Goal: Find contact information: Find contact information

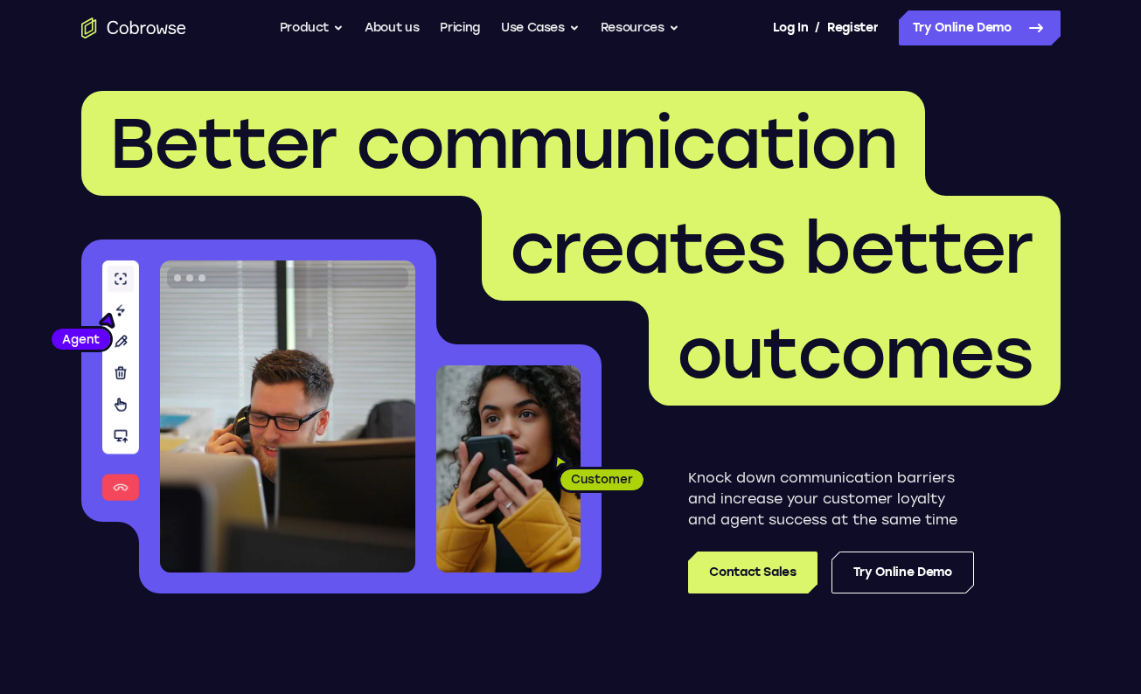
click at [647, 640] on header "Better communication creates better outcomes Customer Agent Agent Knock down co…" at bounding box center [570, 349] width 1119 height 587
drag, startPoint x: 976, startPoint y: 626, endPoint x: 40, endPoint y: 109, distance: 1068.9
click at [40, 109] on header "Better communication creates better outcomes Customer Agent Agent Knock down co…" at bounding box center [570, 349] width 1119 height 587
click at [44, 107] on header "Better communication creates better outcomes Customer Agent Agent Knock down co…" at bounding box center [570, 349] width 1119 height 587
drag, startPoint x: 56, startPoint y: 89, endPoint x: 992, endPoint y: 636, distance: 1083.6
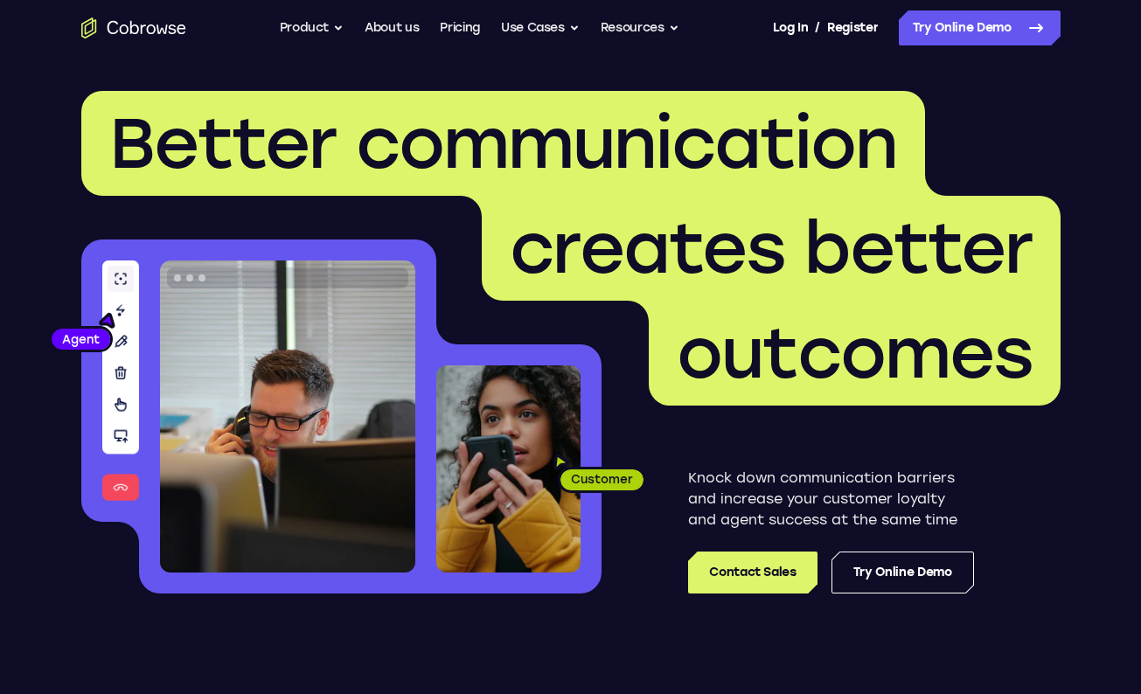
click at [992, 636] on header "Better communication creates better outcomes Customer Agent Agent Knock down co…" at bounding box center [570, 349] width 1119 height 587
drag, startPoint x: 1009, startPoint y: 638, endPoint x: 67, endPoint y: 111, distance: 1079.4
click at [67, 112] on header "Better communication creates better outcomes Customer Agent Agent Knock down co…" at bounding box center [570, 349] width 1119 height 587
click at [67, 111] on header "Better communication creates better outcomes Customer Agent Agent Knock down co…" at bounding box center [570, 349] width 1119 height 587
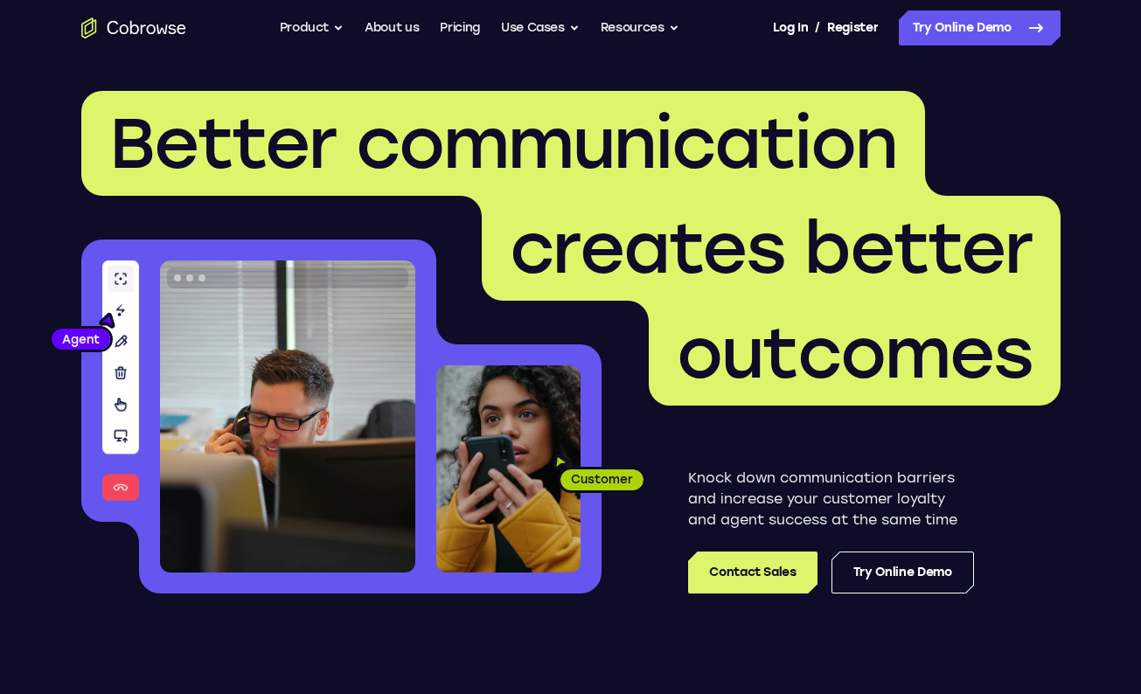
drag, startPoint x: 55, startPoint y: 100, endPoint x: 1019, endPoint y: 599, distance: 1085.4
click at [1019, 599] on header "Better communication creates better outcomes Customer Agent Agent Knock down co…" at bounding box center [570, 349] width 1119 height 587
drag, startPoint x: 1034, startPoint y: 601, endPoint x: 39, endPoint y: 80, distance: 1122.2
click at [39, 80] on header "Better communication creates better outcomes Customer Agent Agent Knock down co…" at bounding box center [570, 349] width 1119 height 587
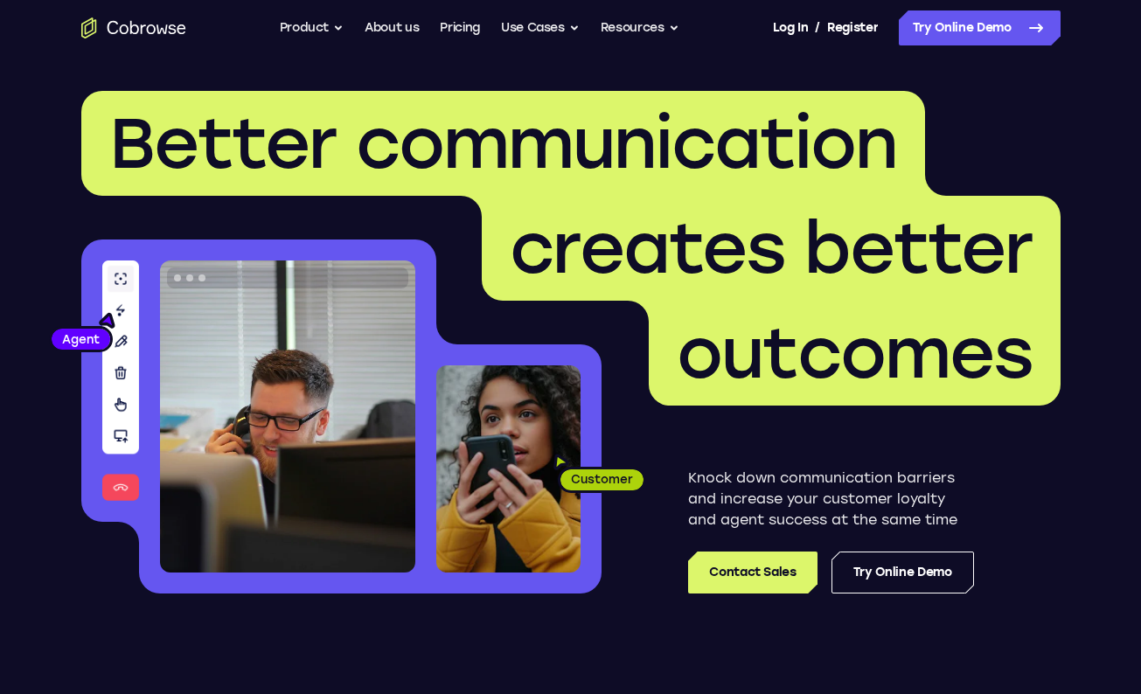
click at [39, 80] on header "Better communication creates better outcomes Customer Agent Agent Knock down co…" at bounding box center [570, 349] width 1119 height 587
click at [761, 575] on link "Contact Sales" at bounding box center [752, 573] width 129 height 42
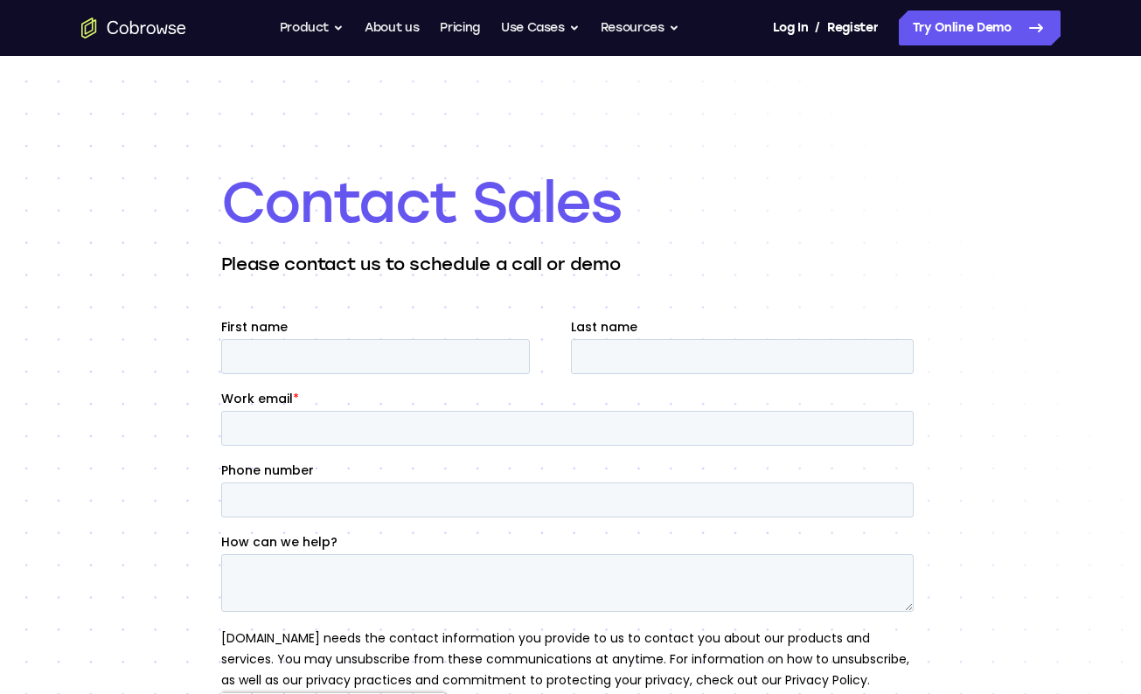
click at [164, 36] on icon "Go to the home page" at bounding box center [133, 27] width 105 height 21
